Goal: Task Accomplishment & Management: Use online tool/utility

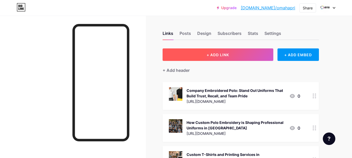
click at [223, 50] on button "+ ADD LINK" at bounding box center [218, 55] width 111 height 13
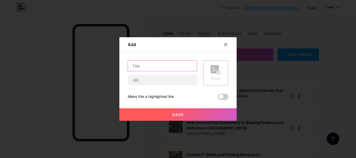
click at [174, 66] on input "text" at bounding box center [162, 66] width 69 height 10
paste input "KC Chiefs Fans in Style – Custom Jerseys from [GEOGRAPHIC_DATA] Print Shop 2025"
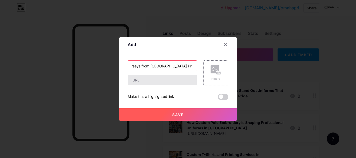
type input "KC Chiefs Fans in Style – Custom Jerseys from [GEOGRAPHIC_DATA] Print Shop 2025"
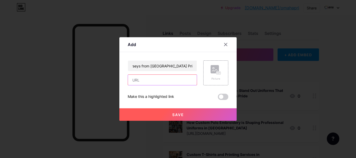
scroll to position [0, 0]
click at [170, 79] on input "text" at bounding box center [162, 80] width 69 height 10
paste input "[URL][DOMAIN_NAME]"
type input "[URL][DOMAIN_NAME]"
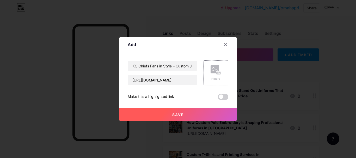
click at [220, 75] on div "Picture" at bounding box center [216, 73] width 10 height 16
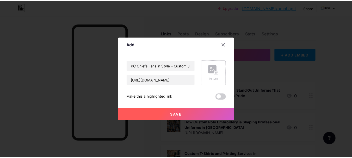
scroll to position [0, 0]
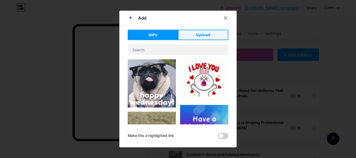
click at [211, 37] on button "Upload" at bounding box center [203, 35] width 50 height 10
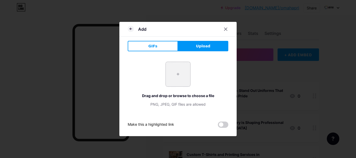
click at [184, 71] on input "file" at bounding box center [178, 74] width 25 height 25
click at [217, 49] on button "Upload" at bounding box center [203, 46] width 50 height 10
click at [176, 81] on input "file" at bounding box center [178, 74] width 25 height 25
type input "C:\fakepath\Custom-Jersey.png"
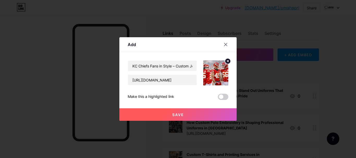
click at [202, 109] on button "Save" at bounding box center [177, 115] width 117 height 13
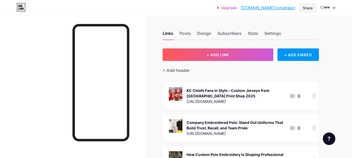
click at [307, 11] on div "Share" at bounding box center [308, 7] width 17 height 9
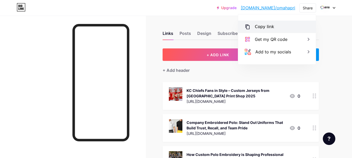
click at [264, 25] on div "Copy link" at bounding box center [264, 27] width 19 height 6
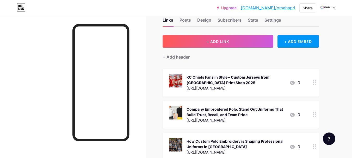
scroll to position [26, 0]
